Goal: Task Accomplishment & Management: Use online tool/utility

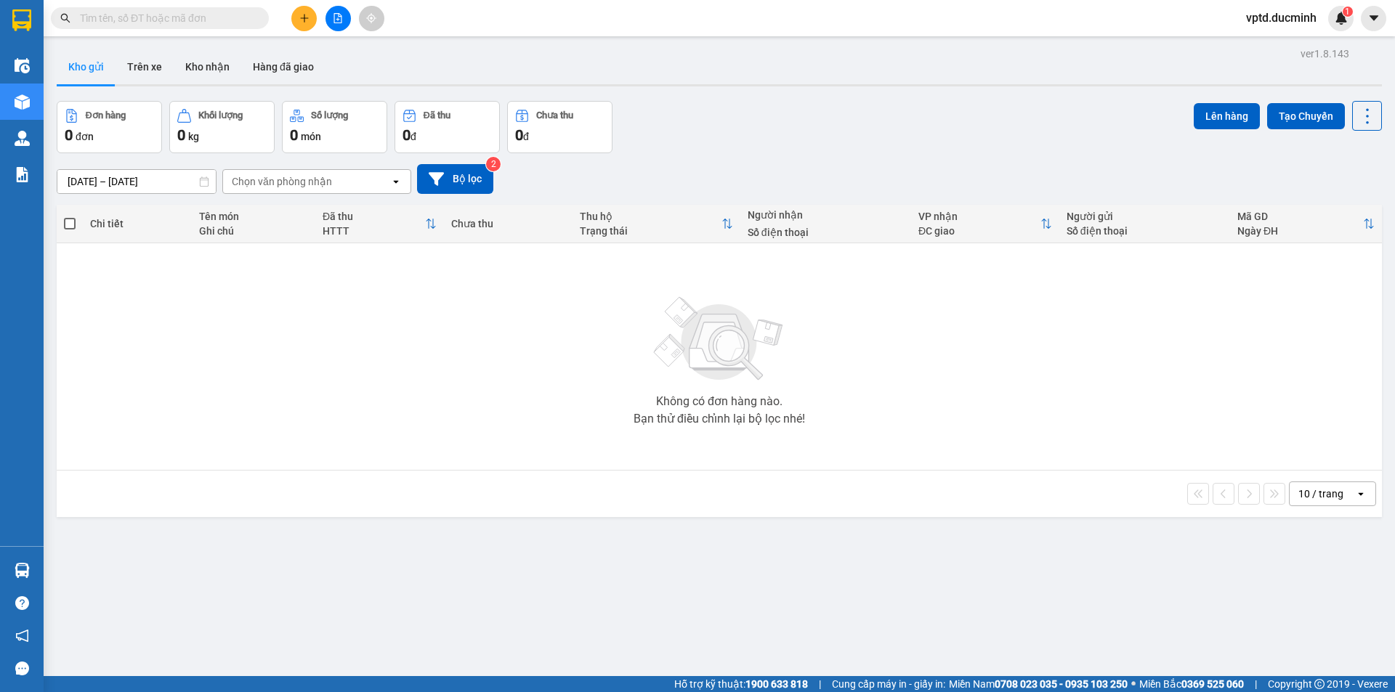
click at [341, 18] on icon "file-add" at bounding box center [338, 18] width 8 height 10
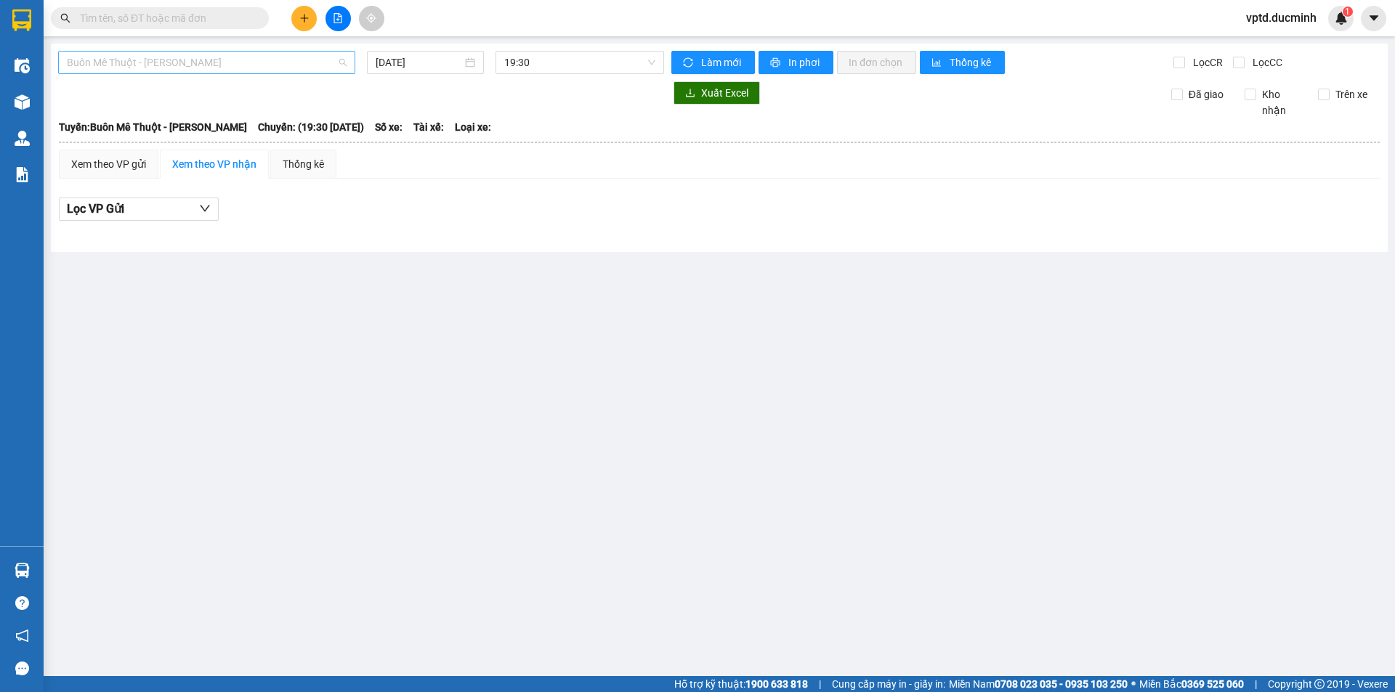
click at [285, 72] on span "Buôn Mê Thuột - [PERSON_NAME]" at bounding box center [207, 63] width 280 height 22
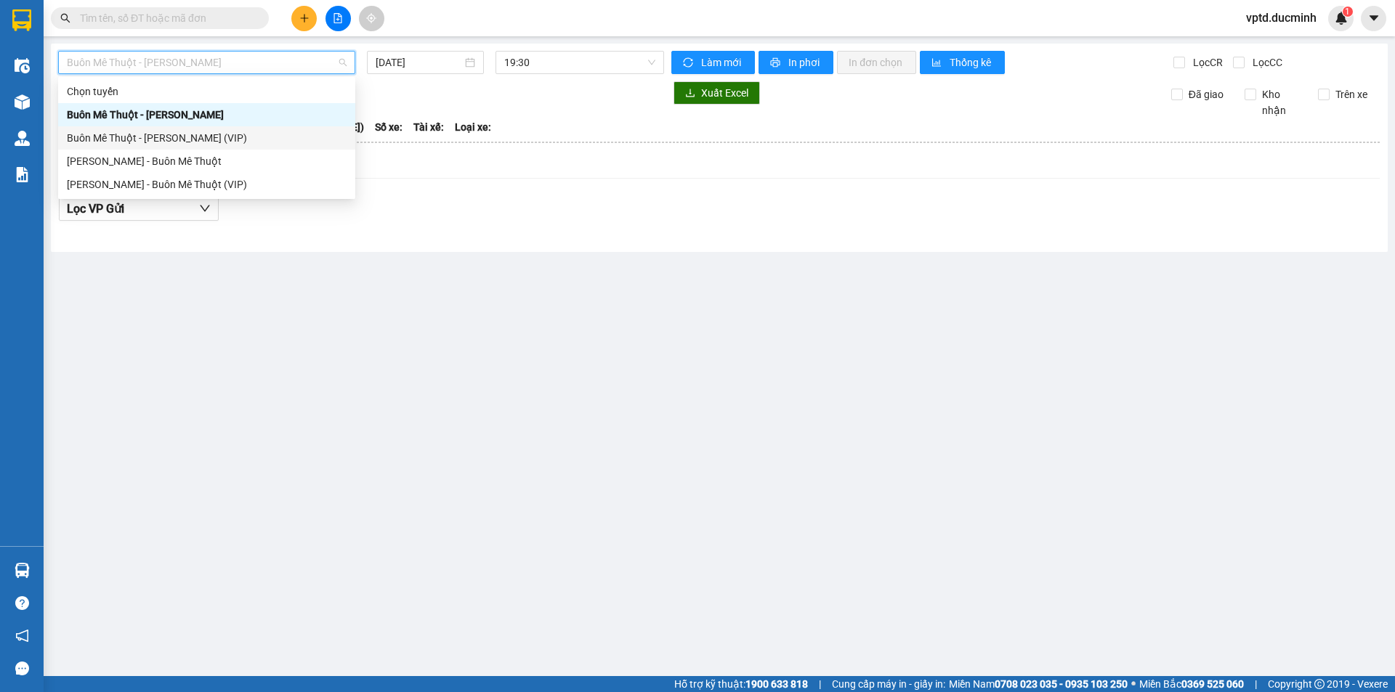
click at [200, 132] on div "Buôn Mê Thuột - [PERSON_NAME] (VIP)" at bounding box center [207, 138] width 280 height 16
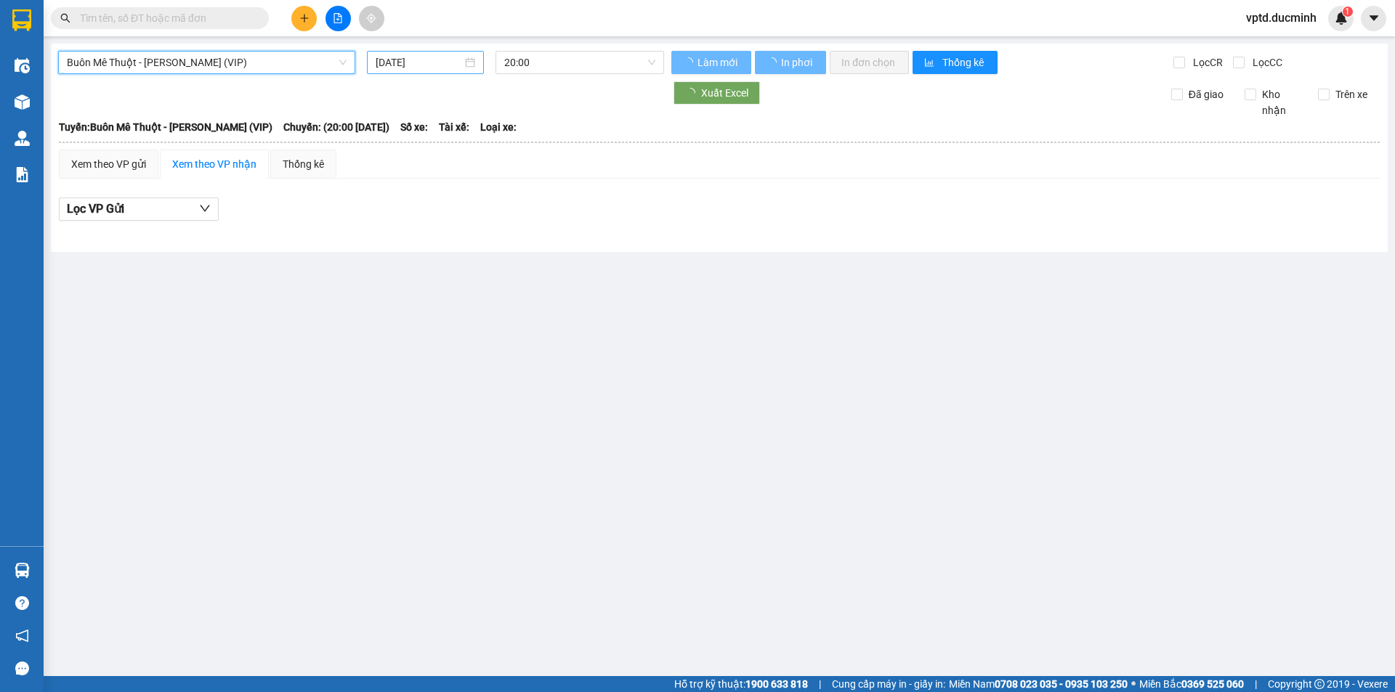
click at [402, 67] on input "[DATE]" at bounding box center [419, 62] width 86 height 16
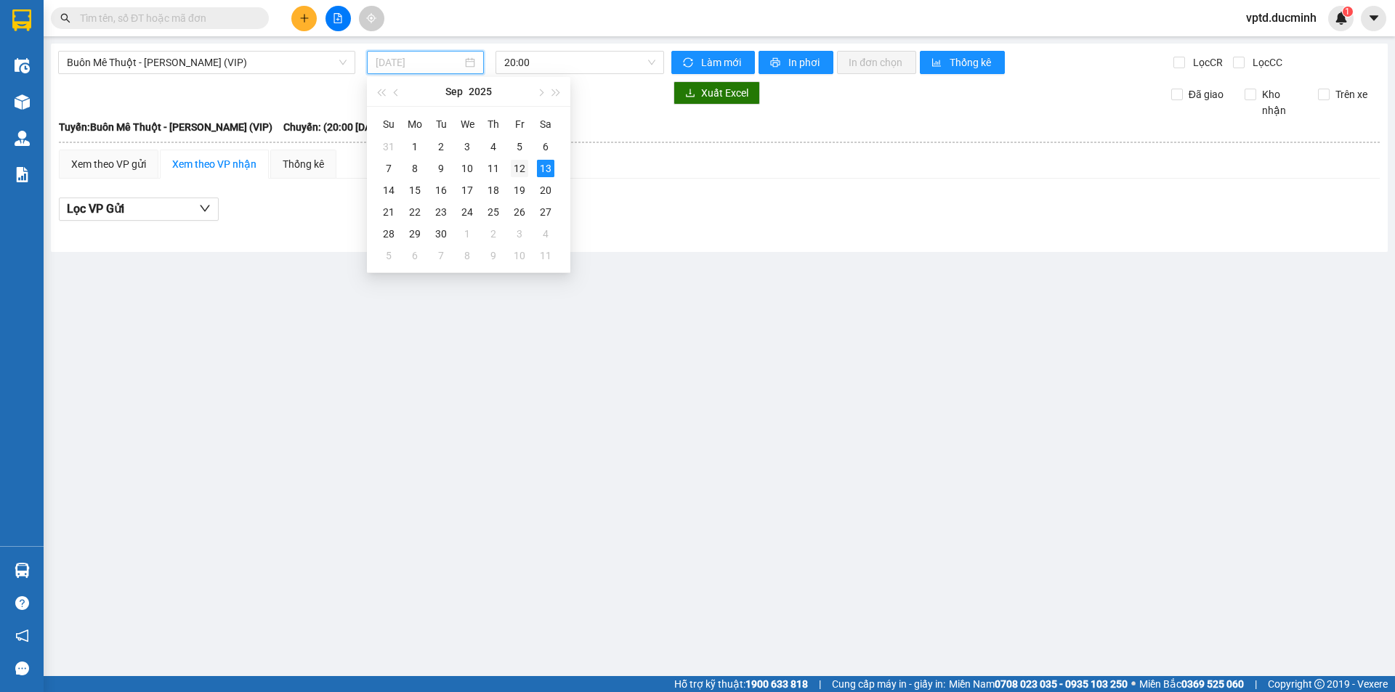
click at [516, 163] on div "12" at bounding box center [519, 168] width 17 height 17
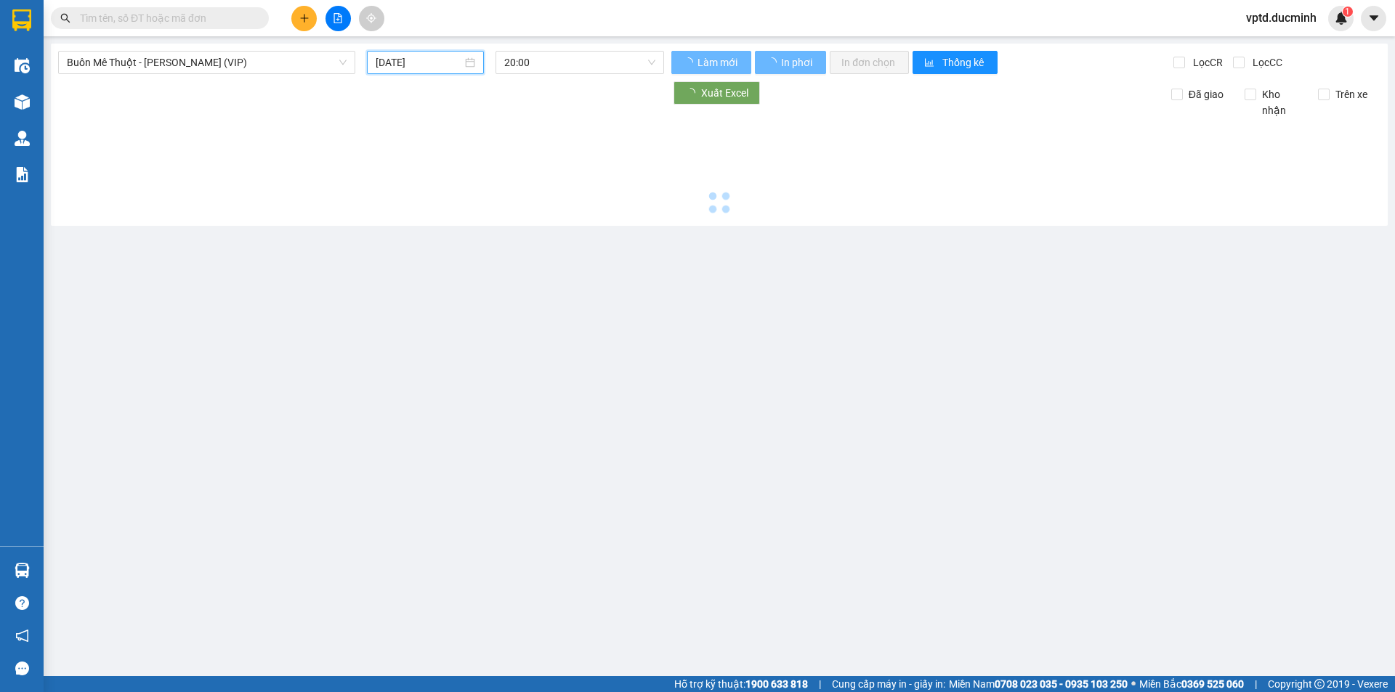
type input "[DATE]"
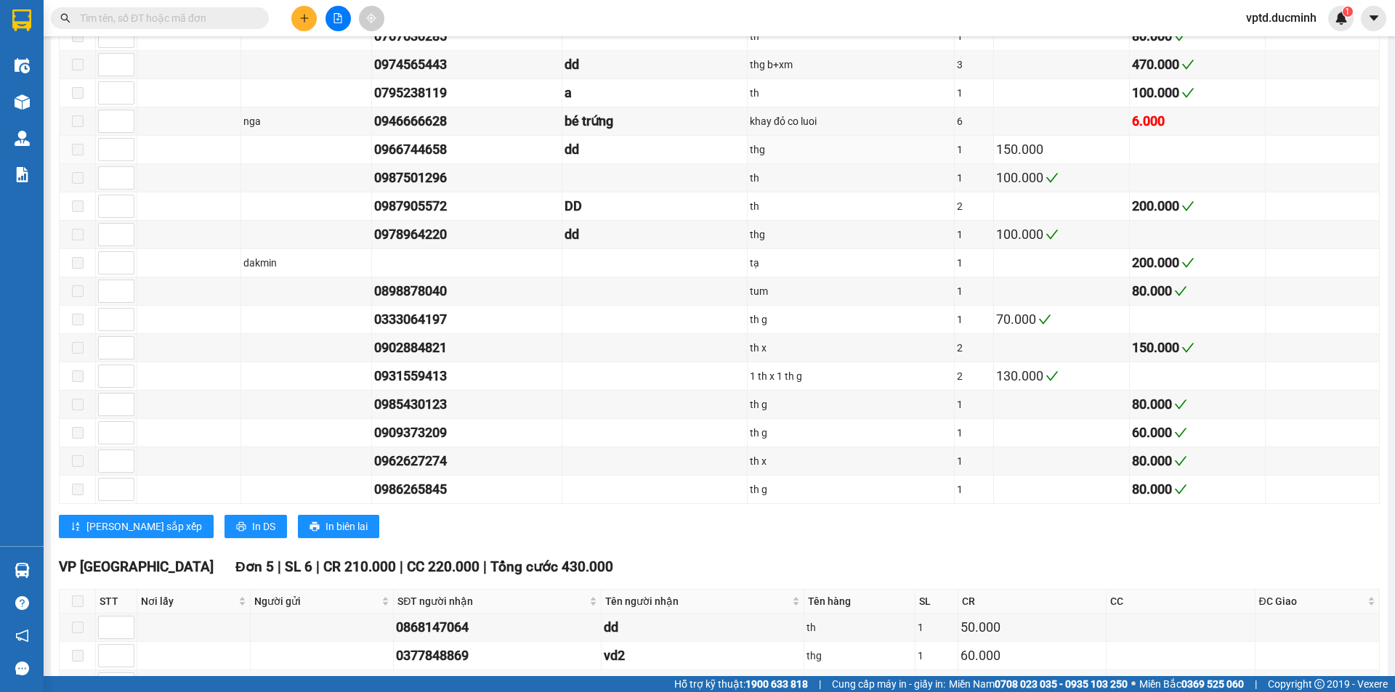
scroll to position [1607, 0]
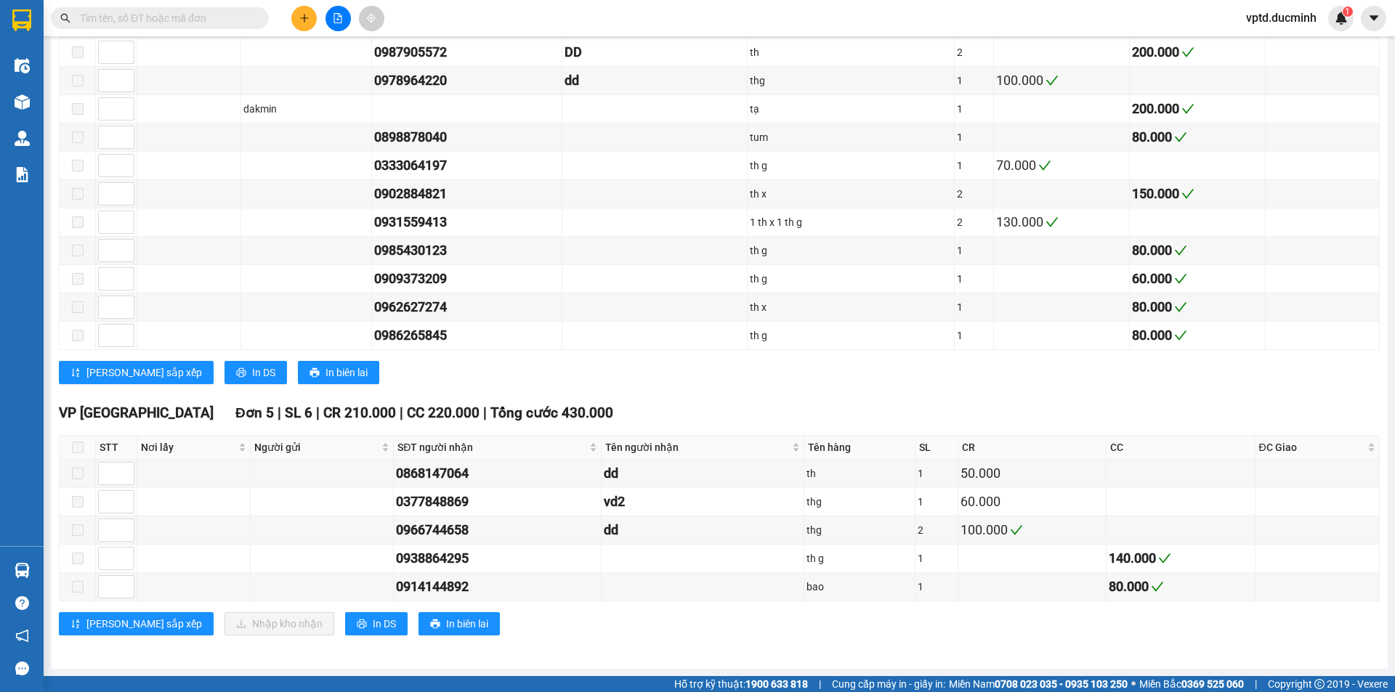
click at [197, 15] on input "text" at bounding box center [165, 18] width 171 height 16
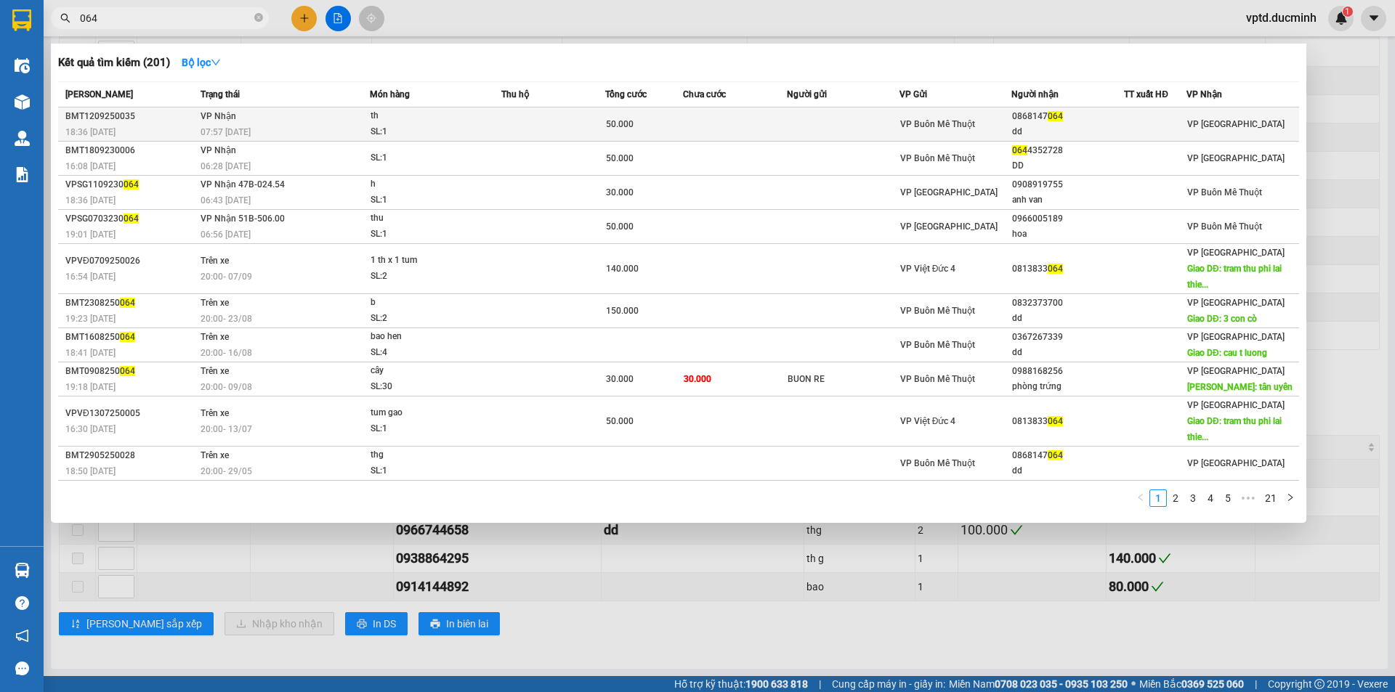
type input "064"
click at [1029, 114] on div "0868147 064" at bounding box center [1067, 116] width 111 height 15
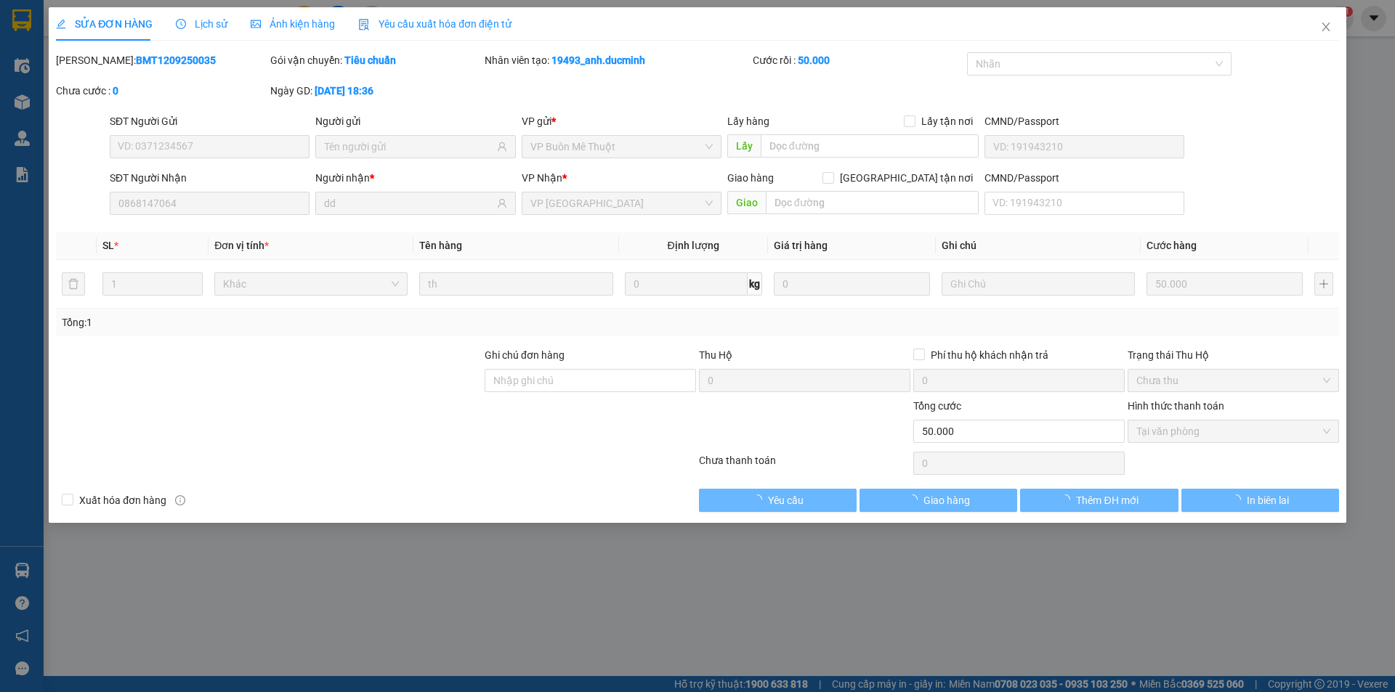
type input "0868147064"
type input "dd"
type input "50.000"
type input "0"
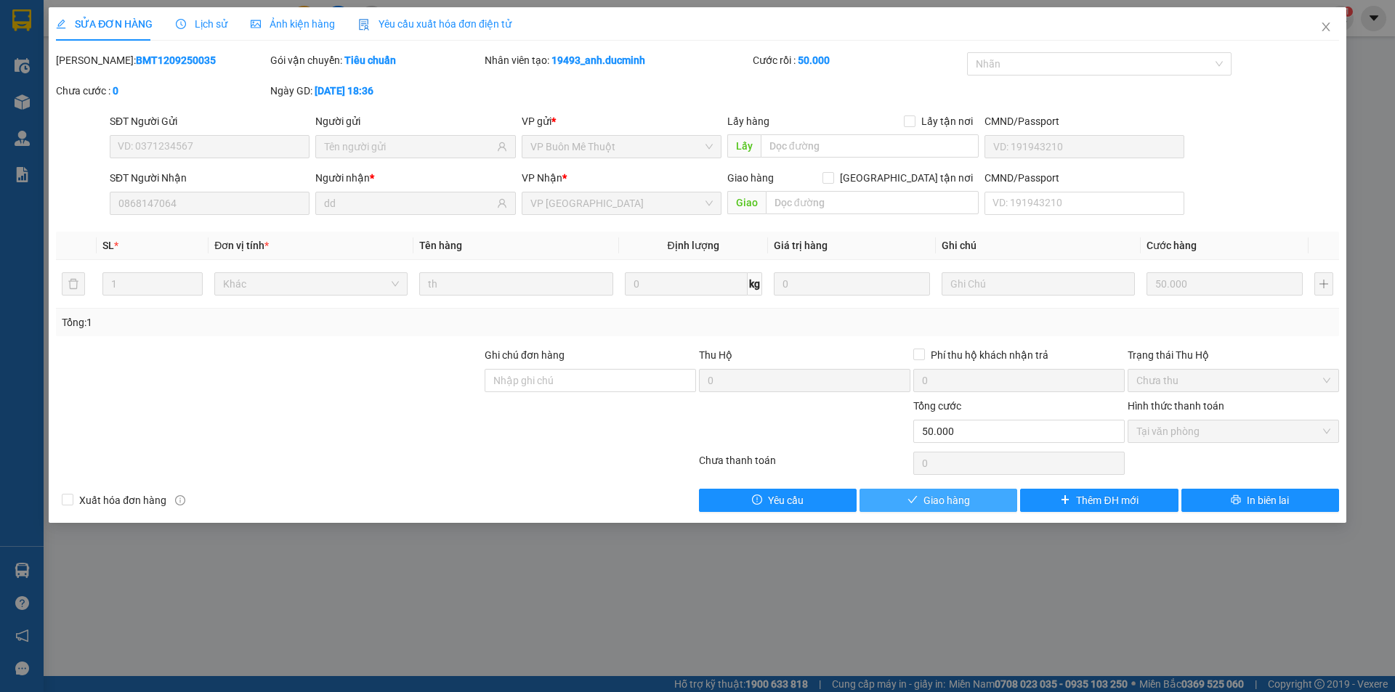
click at [962, 500] on span "Giao hàng" at bounding box center [946, 501] width 46 height 16
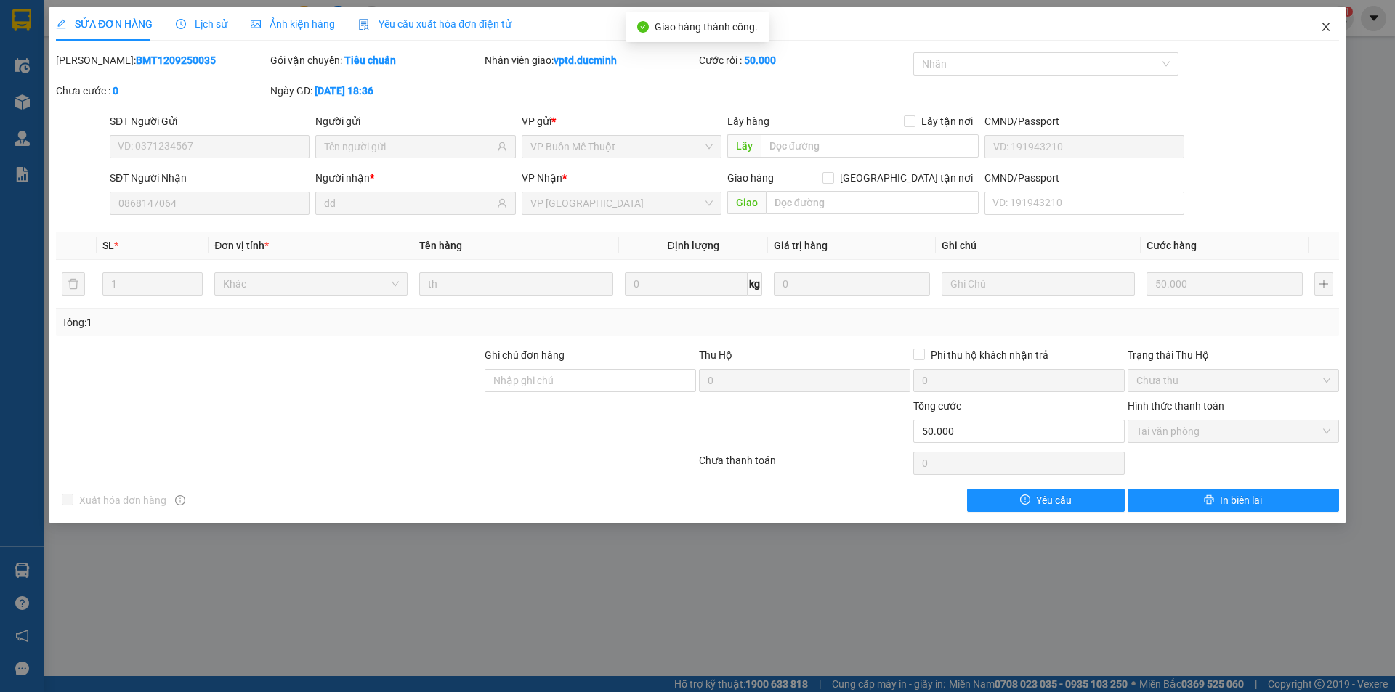
click at [1321, 25] on icon "close" at bounding box center [1326, 27] width 12 height 12
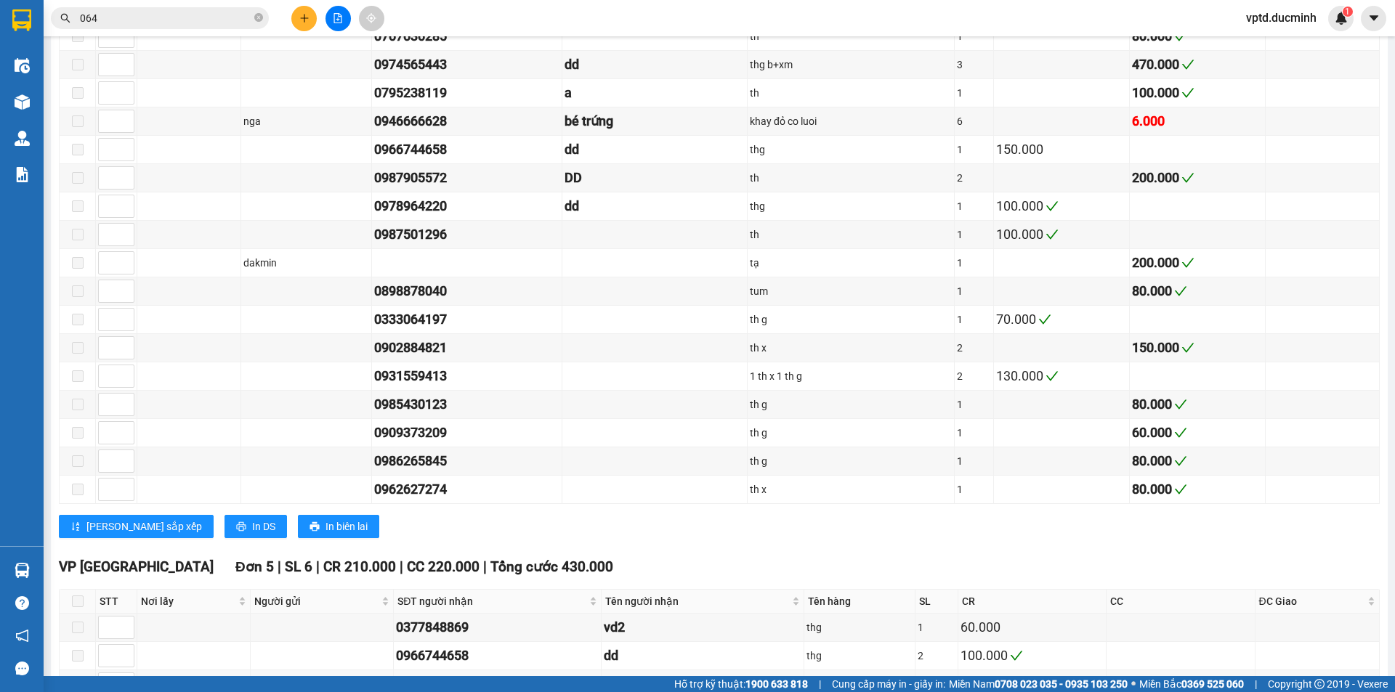
scroll to position [1607, 0]
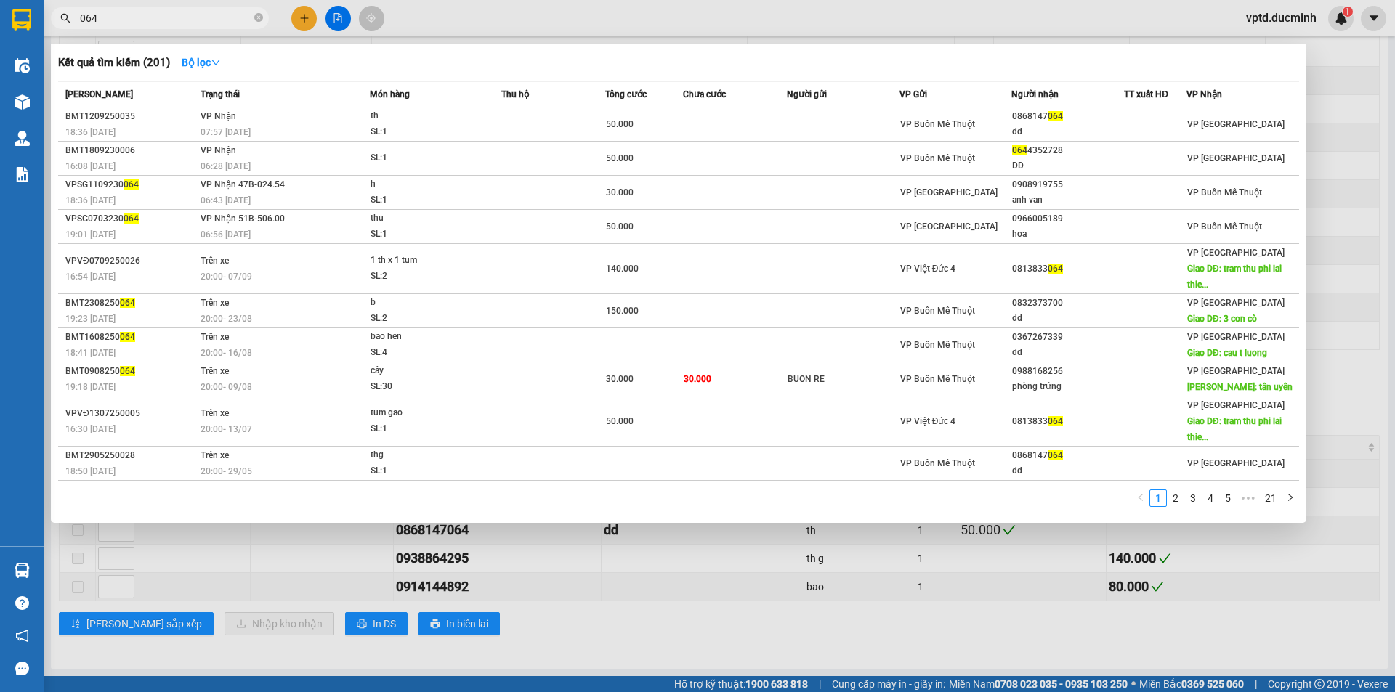
click at [254, 8] on span "064" at bounding box center [160, 18] width 218 height 22
click at [258, 17] on icon "close-circle" at bounding box center [258, 17] width 9 height 9
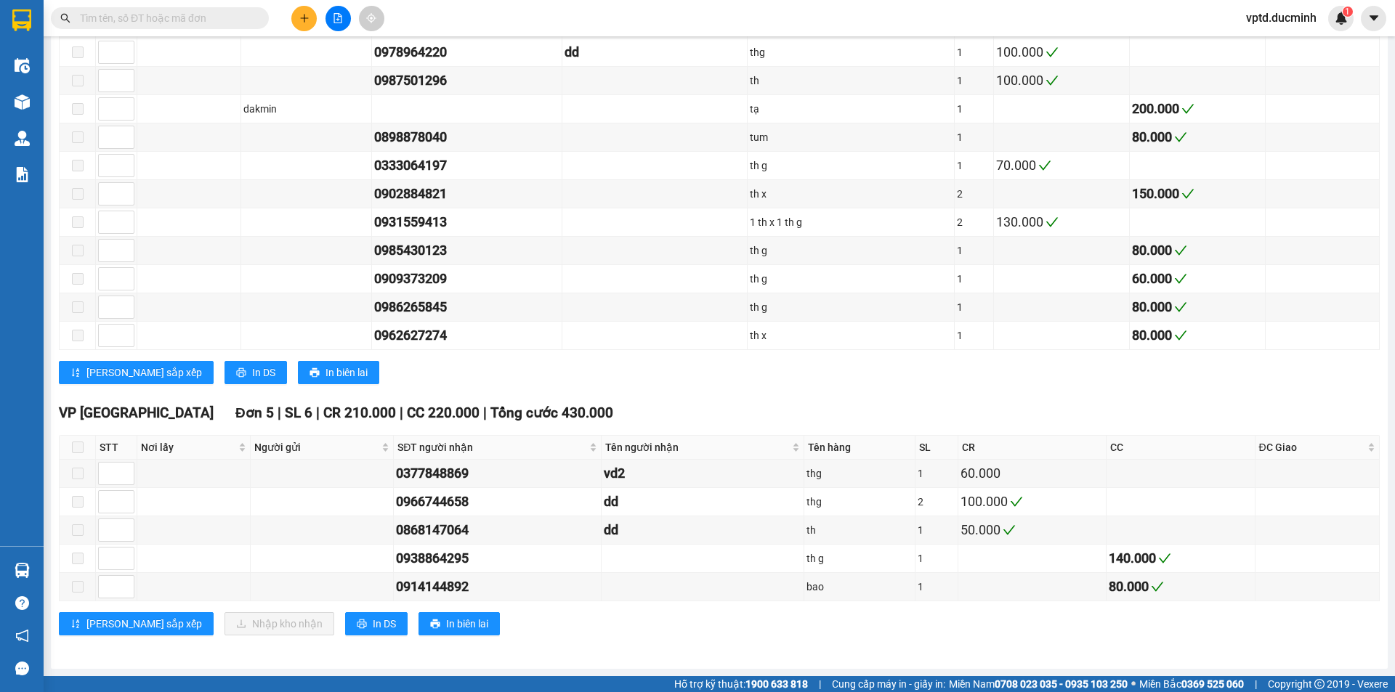
click at [99, 14] on input "text" at bounding box center [165, 18] width 171 height 16
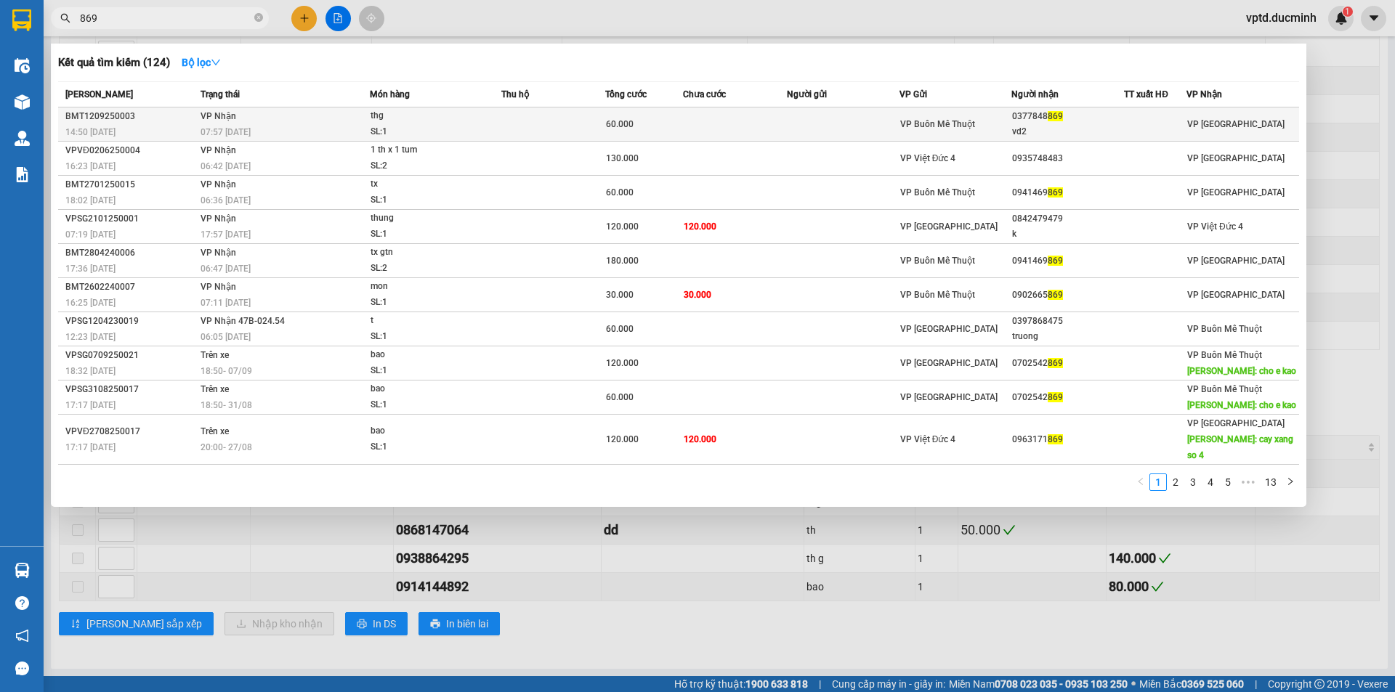
type input "869"
click at [1035, 121] on div "0377848 869" at bounding box center [1067, 116] width 111 height 15
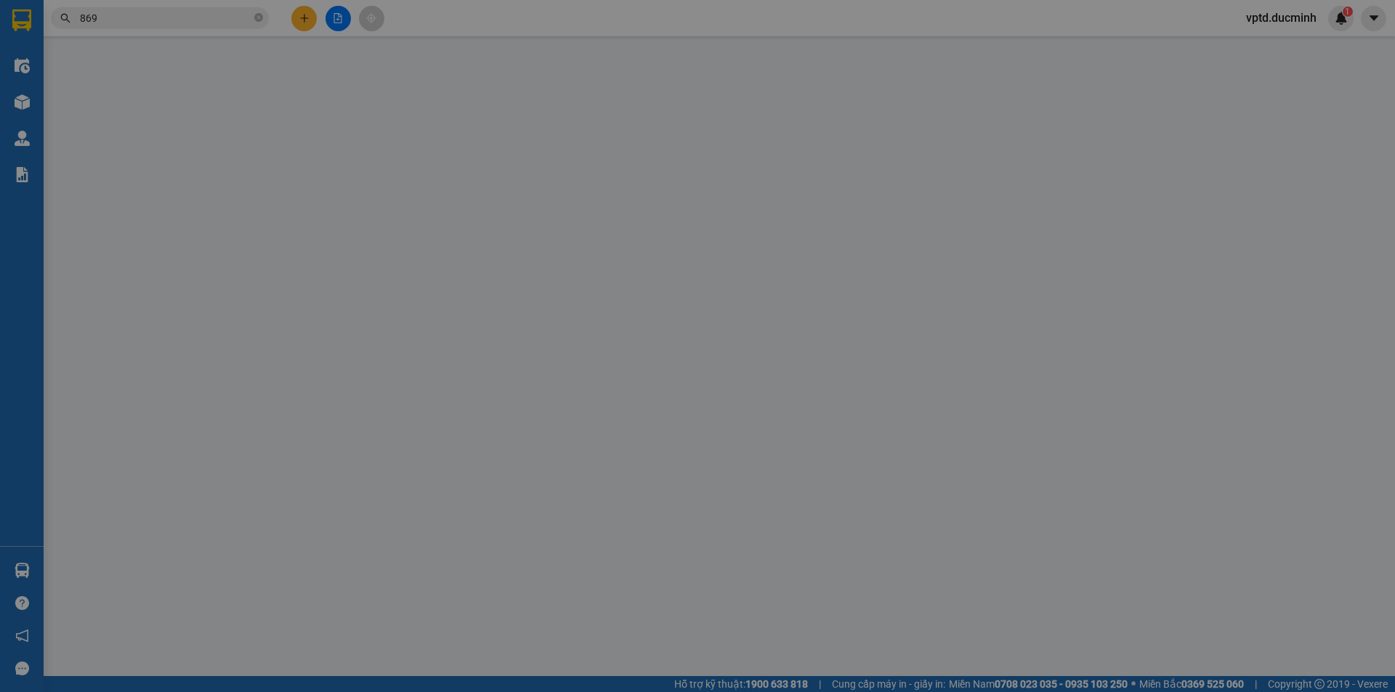
type input "0377848869"
type input "vd2"
type input "60.000"
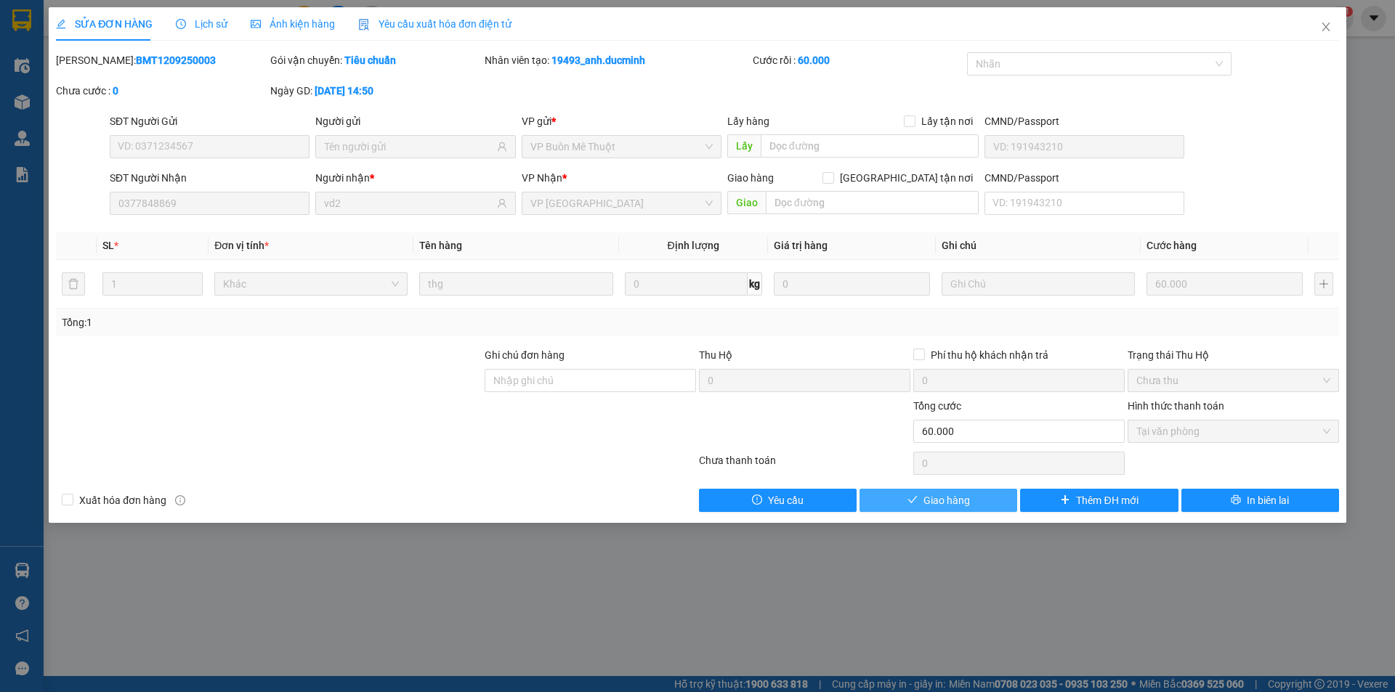
click at [969, 501] on span "Giao hàng" at bounding box center [946, 501] width 46 height 16
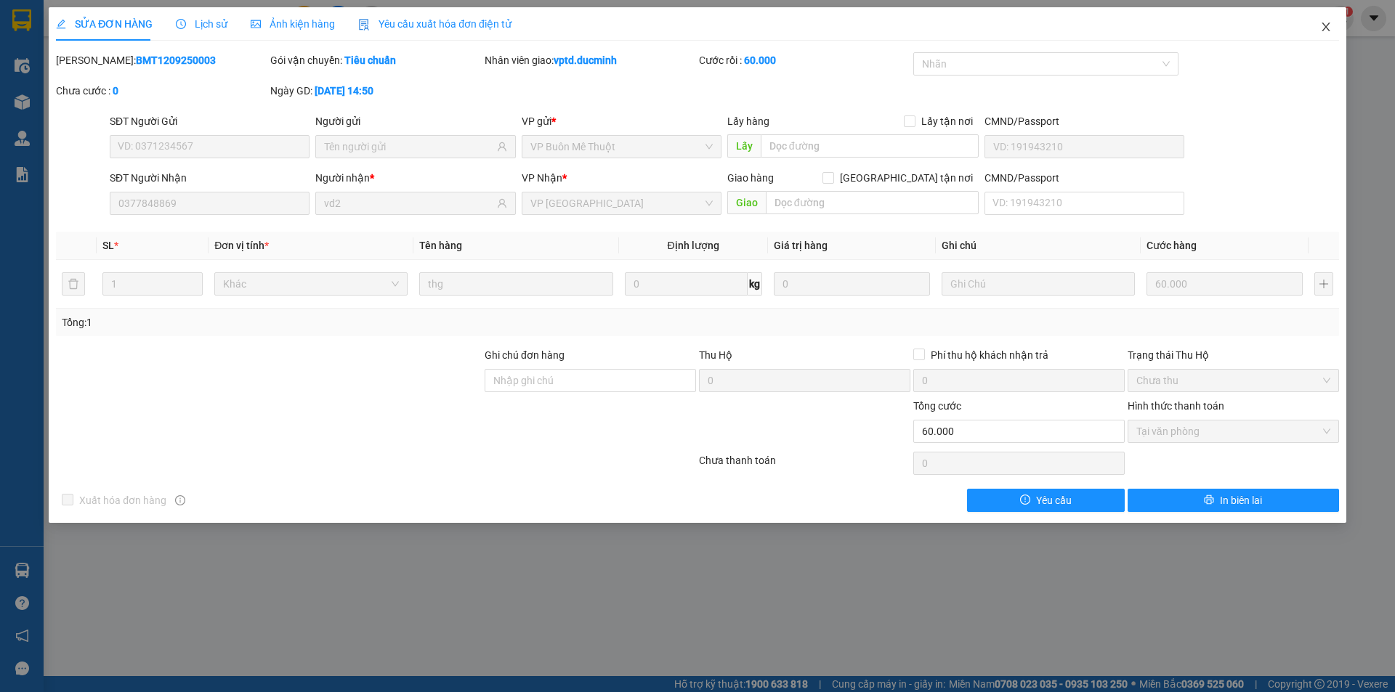
click at [1328, 23] on icon "close" at bounding box center [1326, 27] width 12 height 12
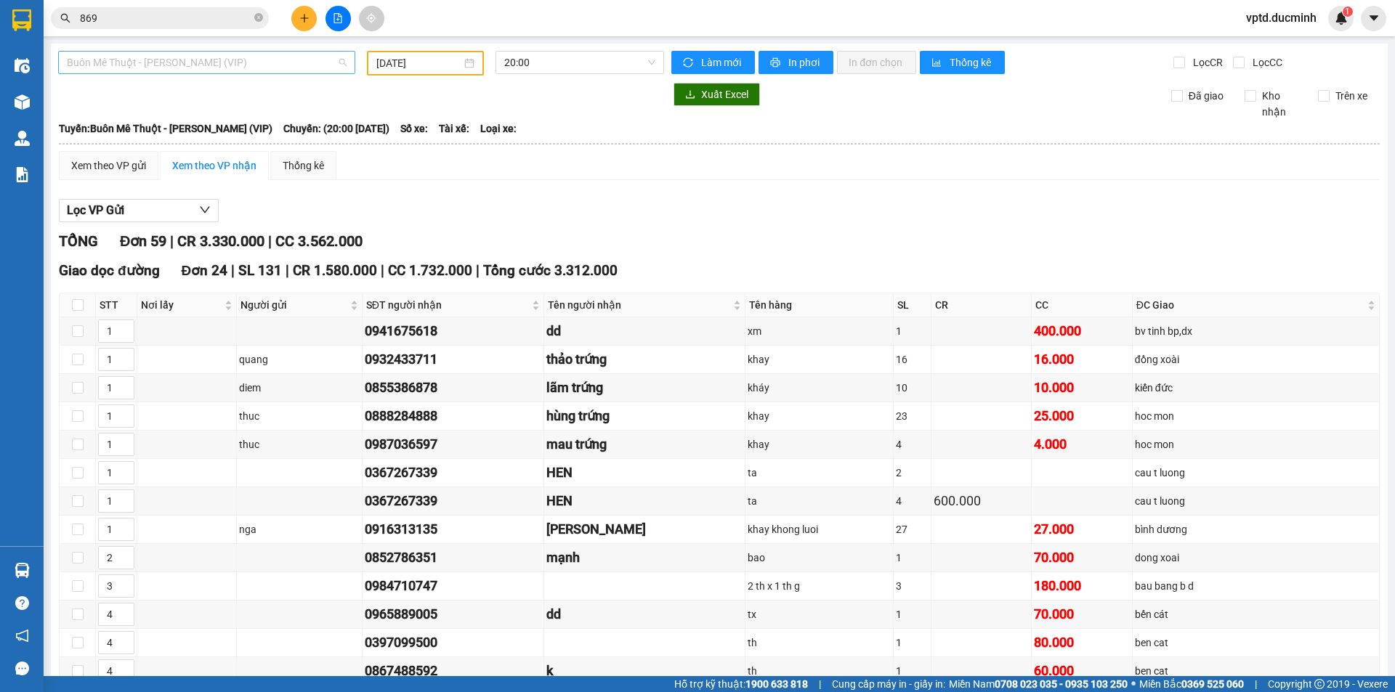
click at [271, 58] on span "Buôn Mê Thuột - [PERSON_NAME] (VIP)" at bounding box center [207, 63] width 280 height 22
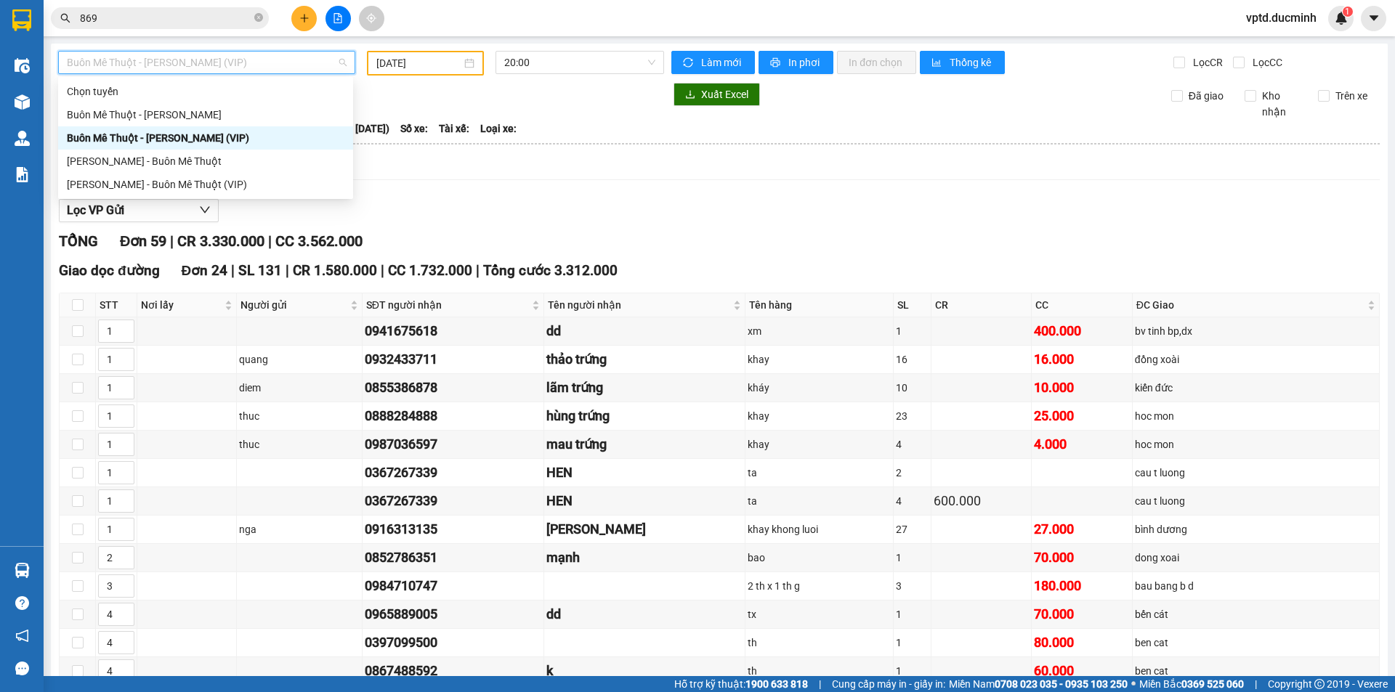
click at [208, 129] on div "Buôn Mê Thuột - [PERSON_NAME] (VIP)" at bounding box center [205, 137] width 295 height 23
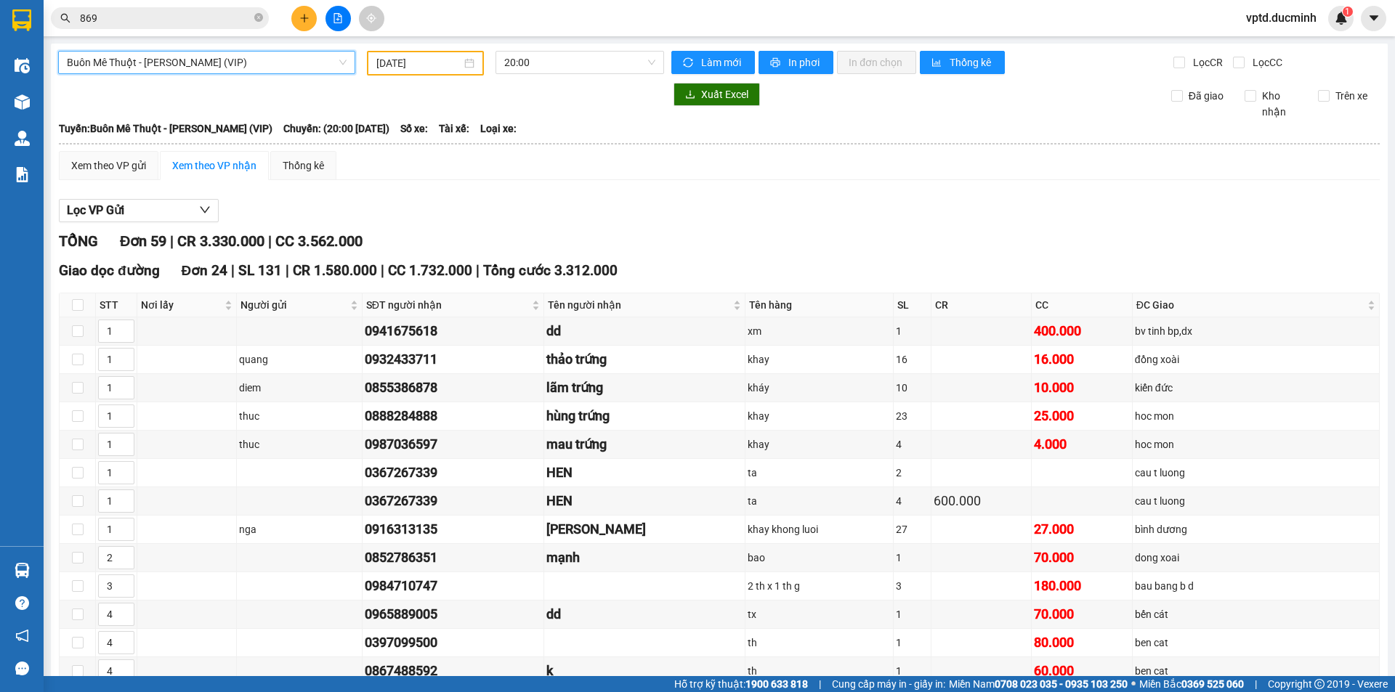
click at [403, 52] on div "[DATE]" at bounding box center [425, 63] width 117 height 25
